Goal: Use online tool/utility: Utilize a website feature to perform a specific function

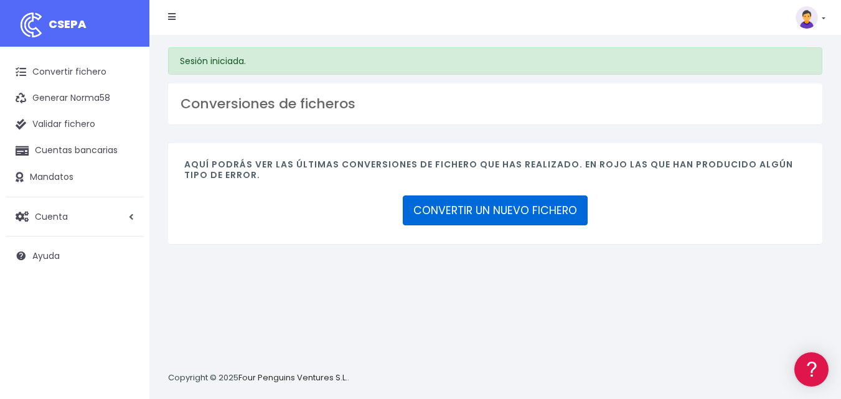
click at [516, 210] on link "CONVERTIR UN NUEVO FICHERO" at bounding box center [495, 211] width 185 height 30
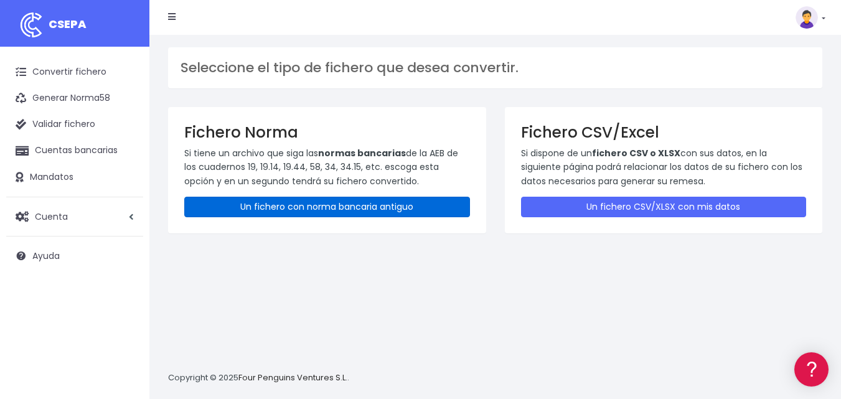
click at [291, 203] on link "Un fichero con norma bancaria antiguo" at bounding box center [327, 207] width 286 height 21
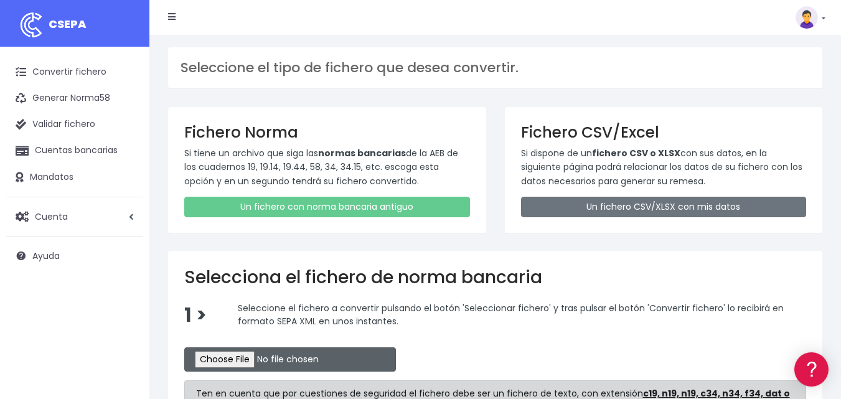
click at [242, 361] on input "file" at bounding box center [290, 359] width 212 height 24
type input "C:\fakepath\REMESA 2 B SAN.N19"
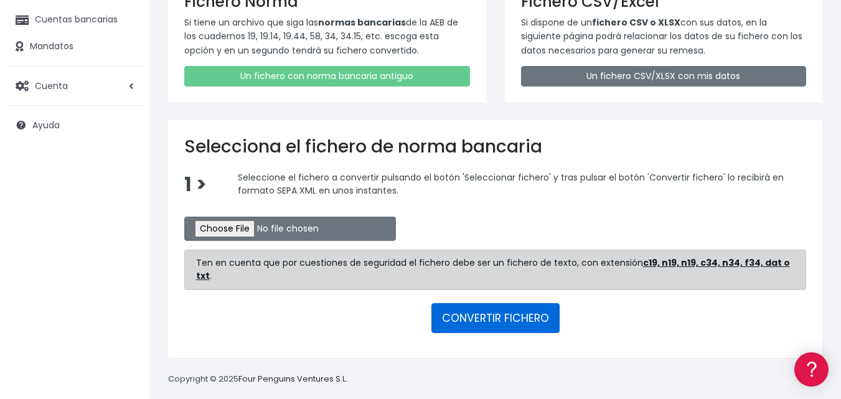
click at [503, 304] on button "CONVERTIR FICHERO" at bounding box center [496, 318] width 128 height 30
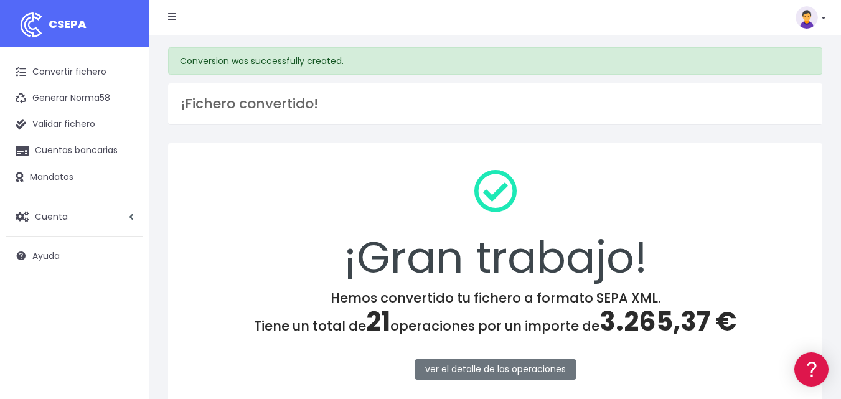
scroll to position [125, 0]
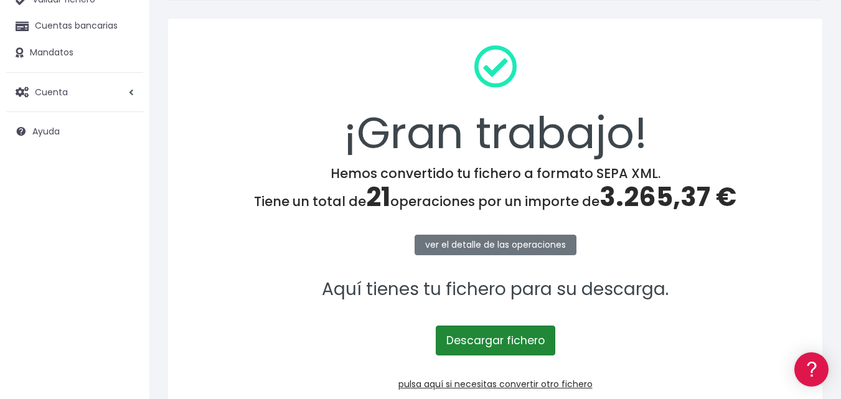
click at [510, 339] on link "Descargar fichero" at bounding box center [496, 341] width 120 height 30
